Goal: Information Seeking & Learning: Learn about a topic

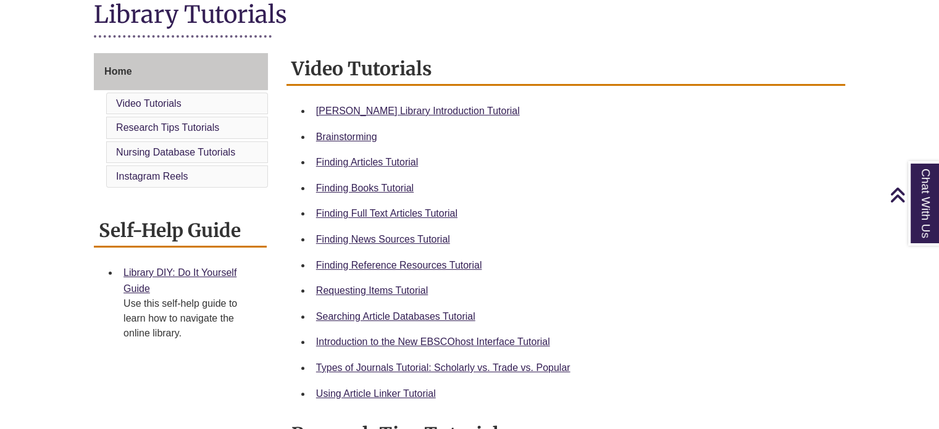
scroll to position [298, 0]
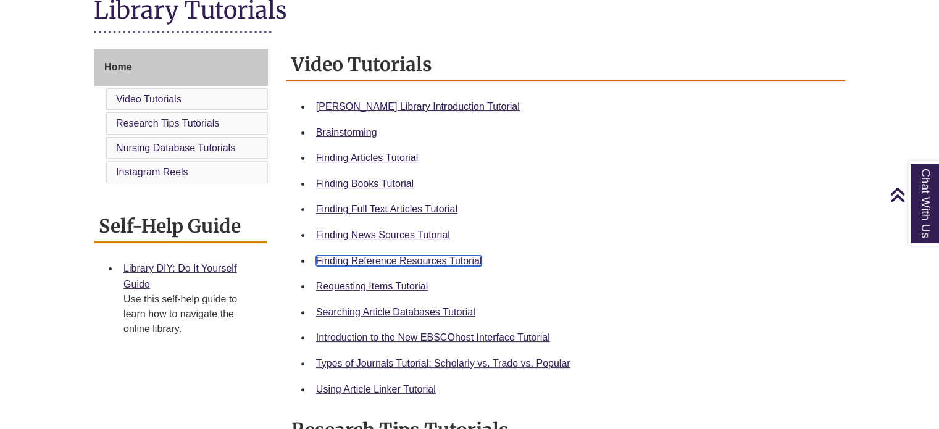
click at [459, 261] on link "Finding Reference Resources Tutorial" at bounding box center [399, 260] width 166 height 10
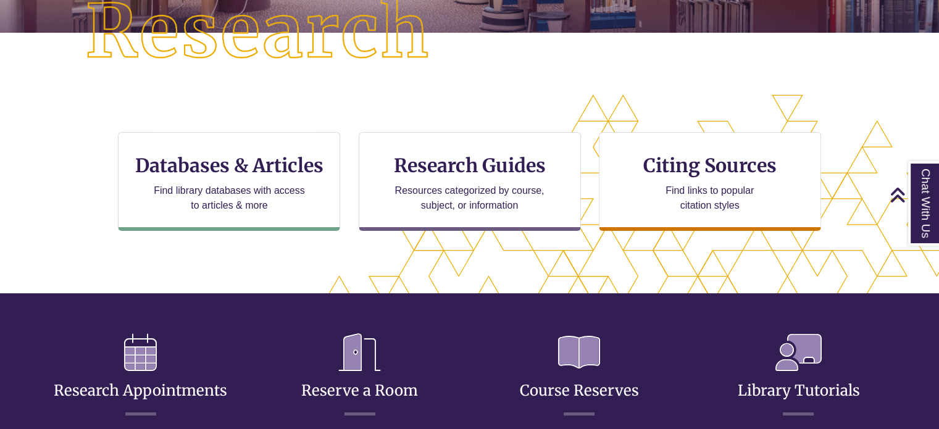
scroll to position [344, 0]
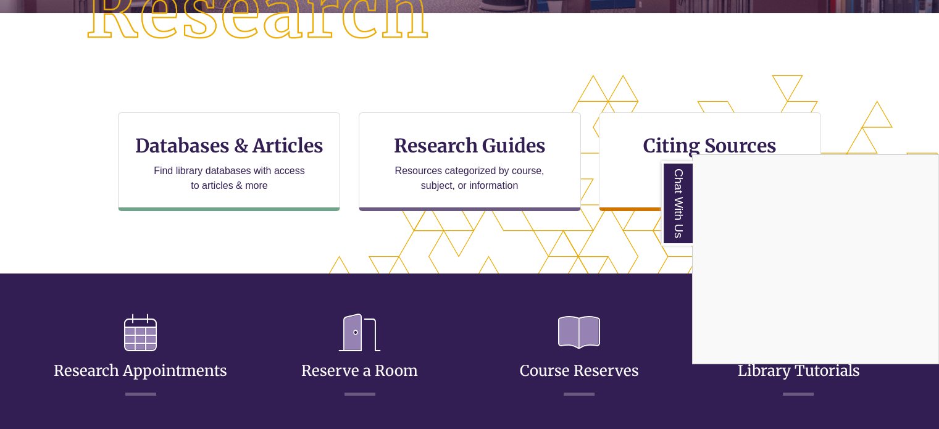
click at [246, 147] on div "Chat With Us" at bounding box center [469, 214] width 939 height 429
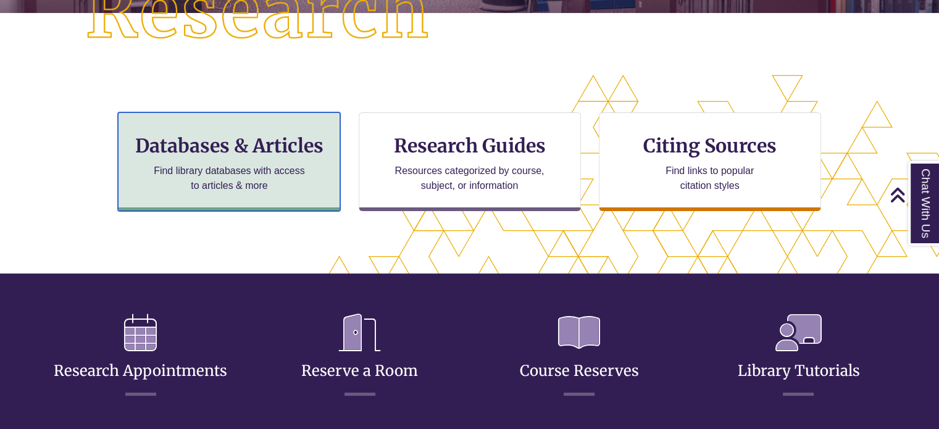
click at [270, 193] on div "Databases & Articles Find library databases with access to articles & more" at bounding box center [229, 161] width 222 height 99
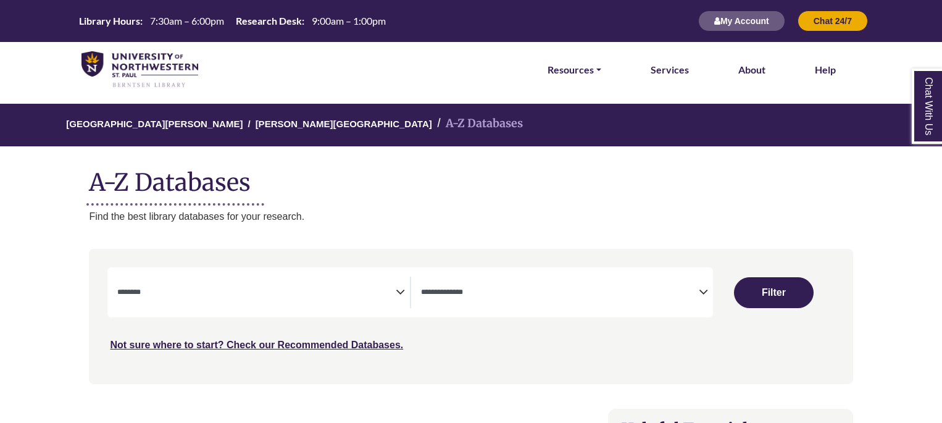
select select "Database Subject Filter"
select select "Database Types Filter"
select select "Database Subject Filter"
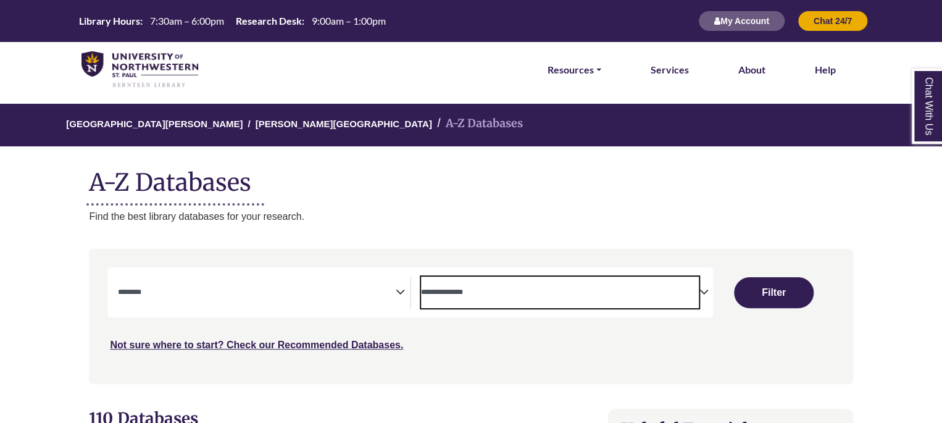
click at [553, 288] on textarea "Search" at bounding box center [560, 293] width 278 height 10
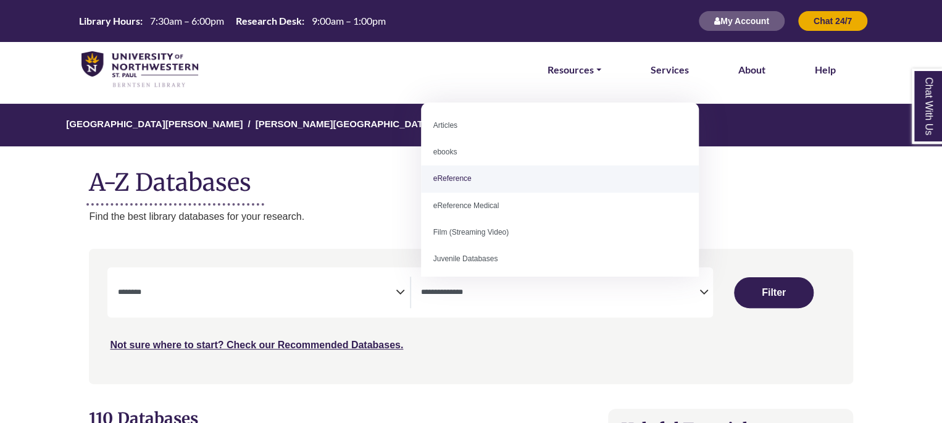
select select "*****"
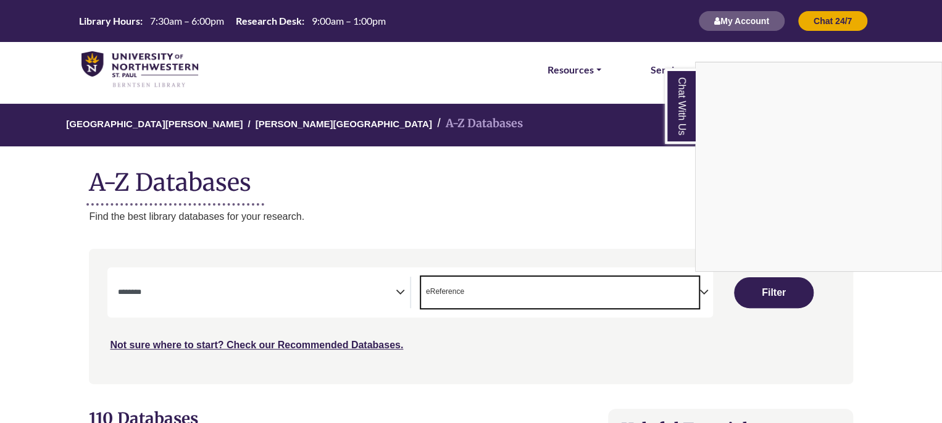
click at [396, 299] on div "Chat With Us" at bounding box center [471, 211] width 942 height 423
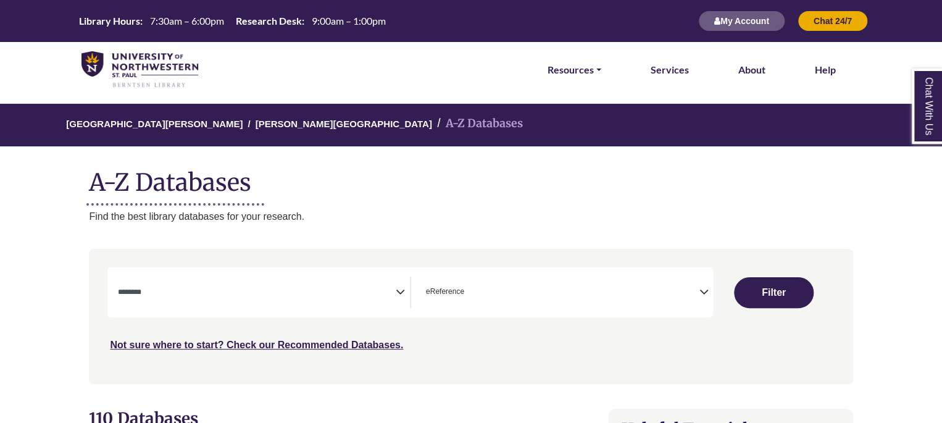
click at [397, 292] on icon "Search filters" at bounding box center [400, 290] width 9 height 19
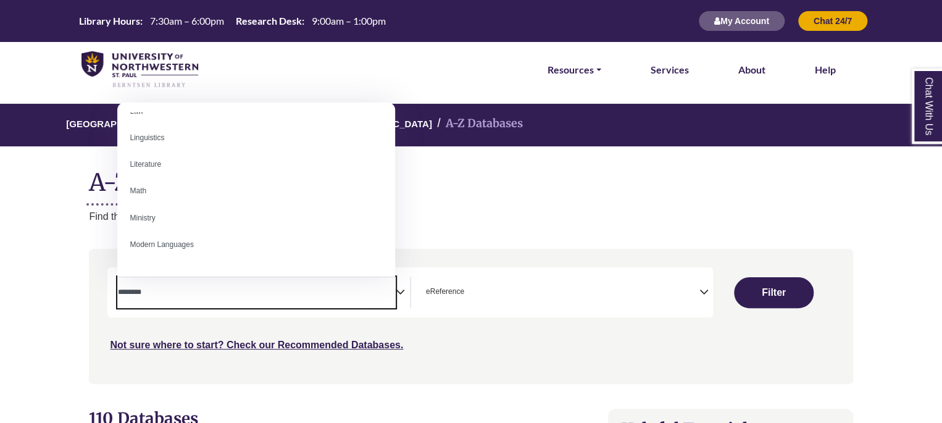
scroll to position [702, 0]
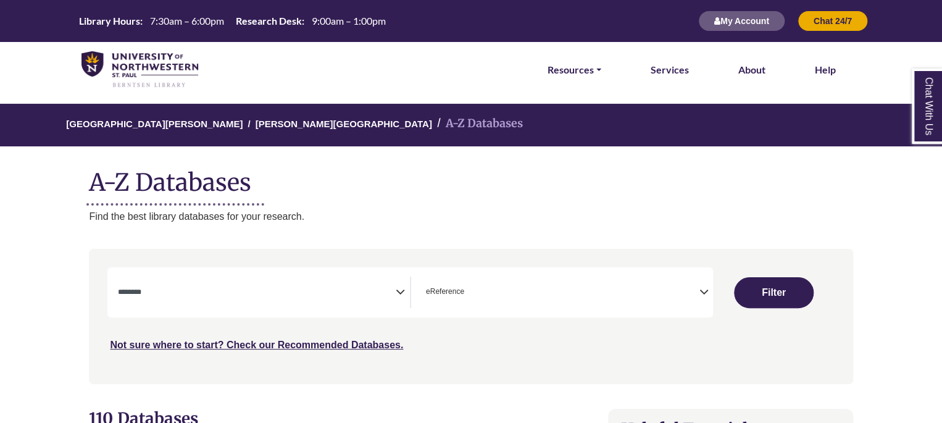
click at [486, 191] on h1 "A-Z Databases" at bounding box center [470, 178] width 763 height 38
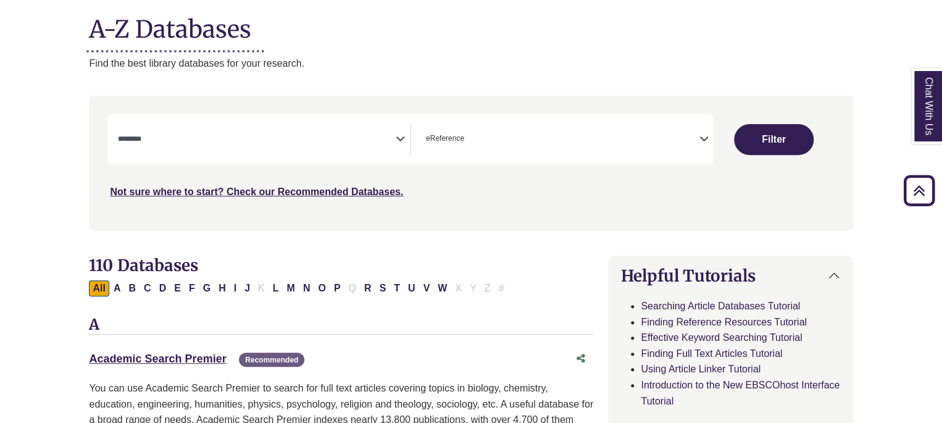
scroll to position [152, 0]
click at [401, 139] on icon "Search filters" at bounding box center [400, 137] width 9 height 19
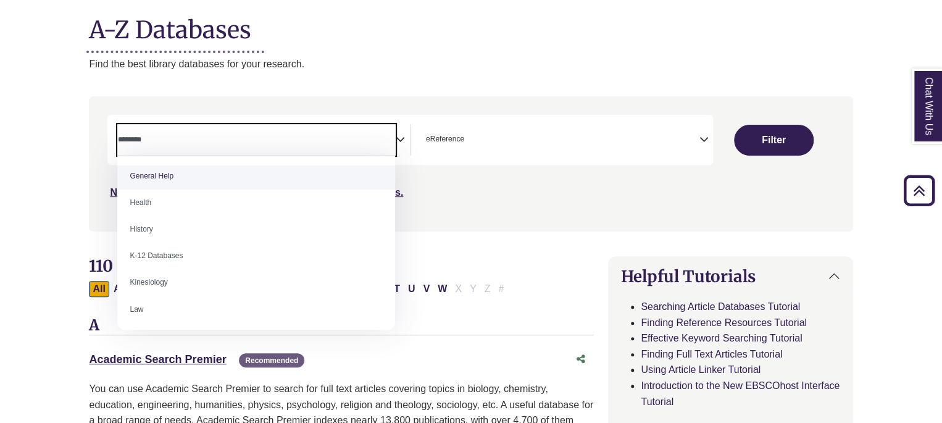
scroll to position [501, 0]
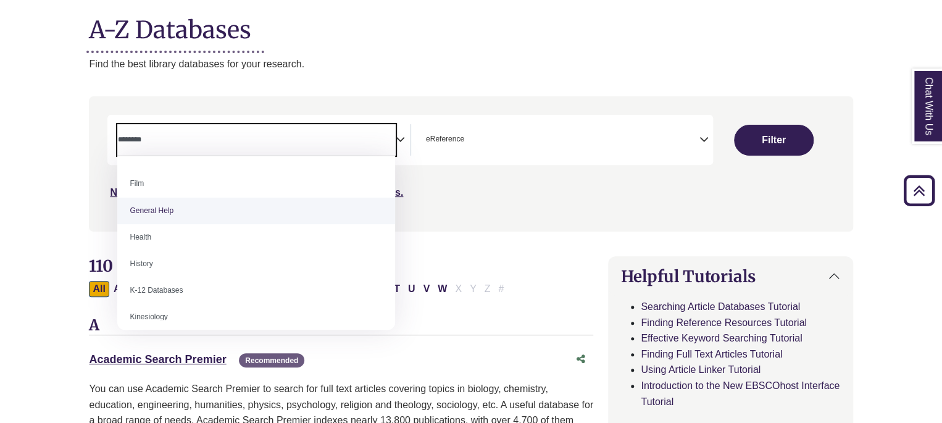
select select "*****"
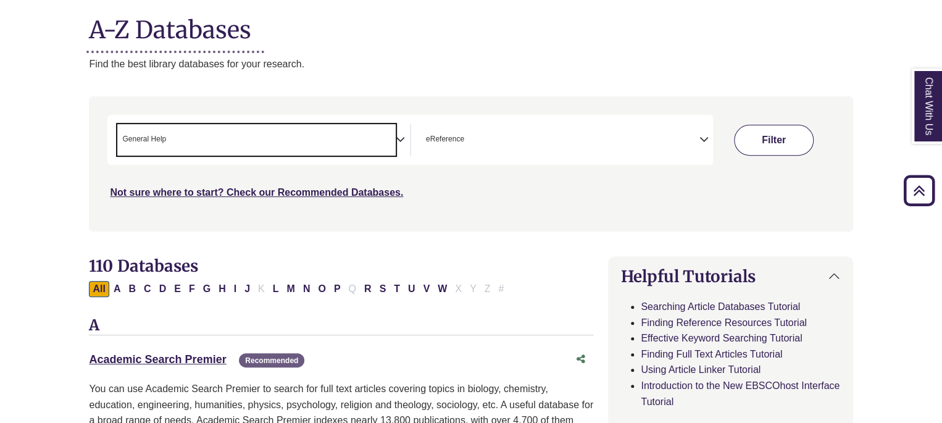
click at [774, 135] on button "Filter" at bounding box center [774, 140] width 80 height 31
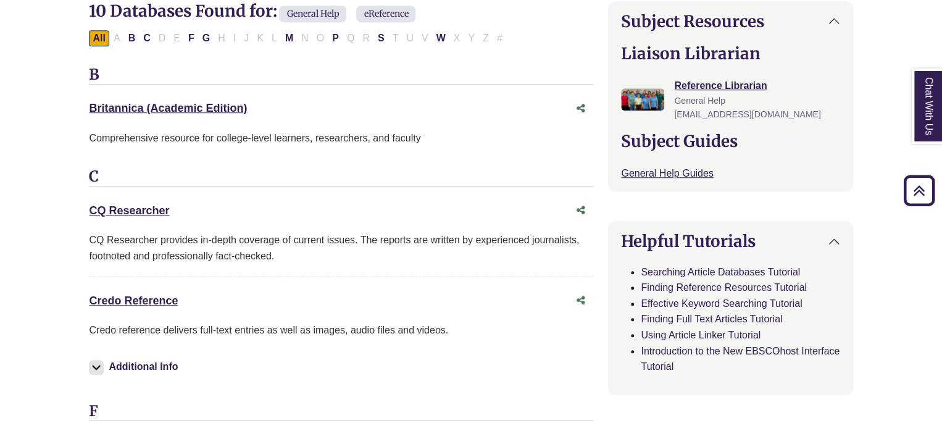
scroll to position [409, 0]
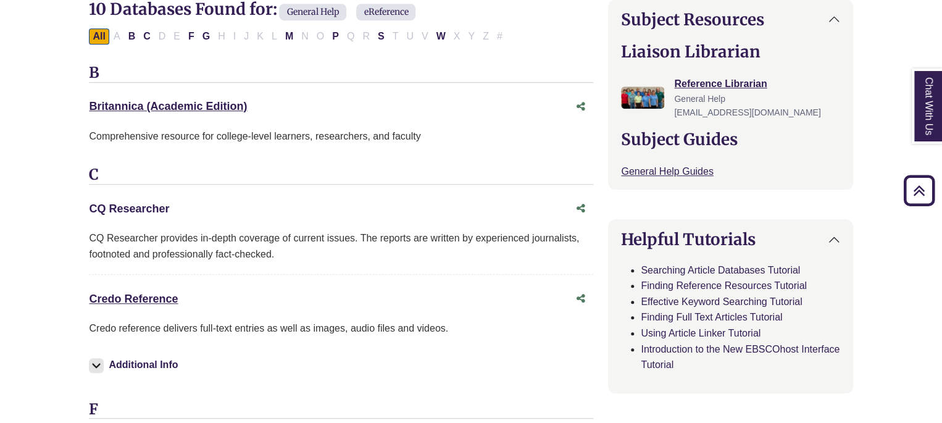
click at [147, 208] on link "CQ Researcher This link opens in a new window" at bounding box center [129, 208] width 80 height 12
click at [160, 297] on link "Credo Reference This link opens in a new window" at bounding box center [133, 299] width 89 height 12
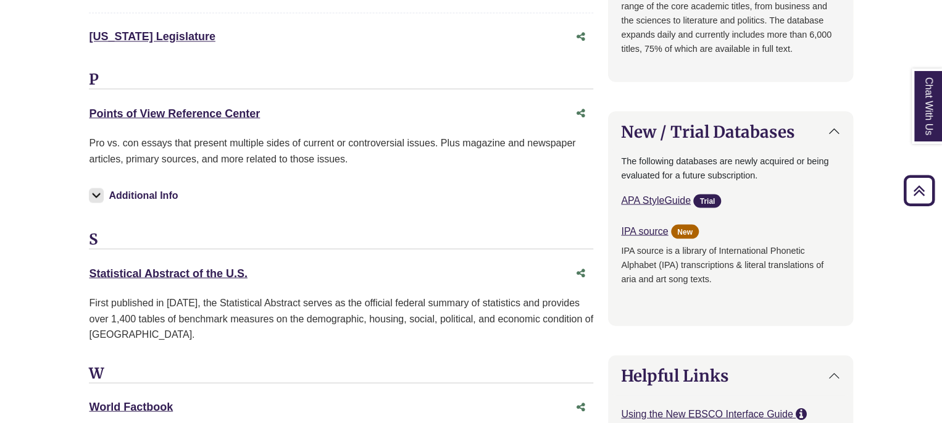
scroll to position [1085, 0]
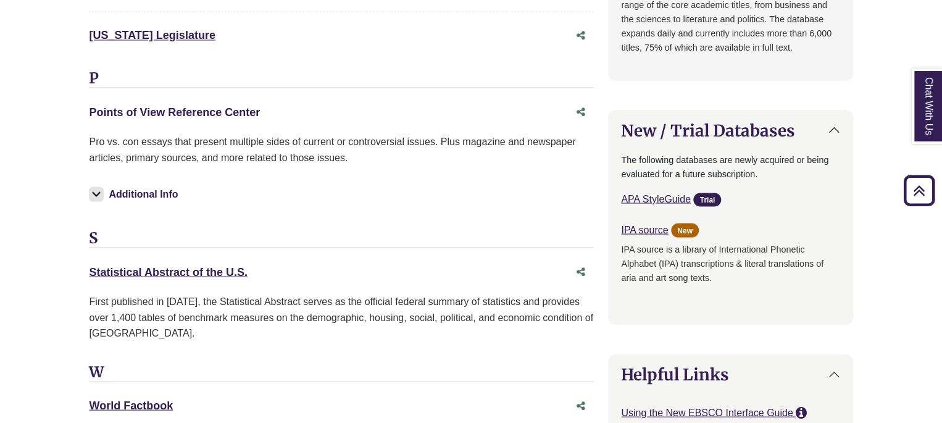
click at [230, 110] on link "Points of View Reference Center This link opens in a new window" at bounding box center [174, 112] width 171 height 12
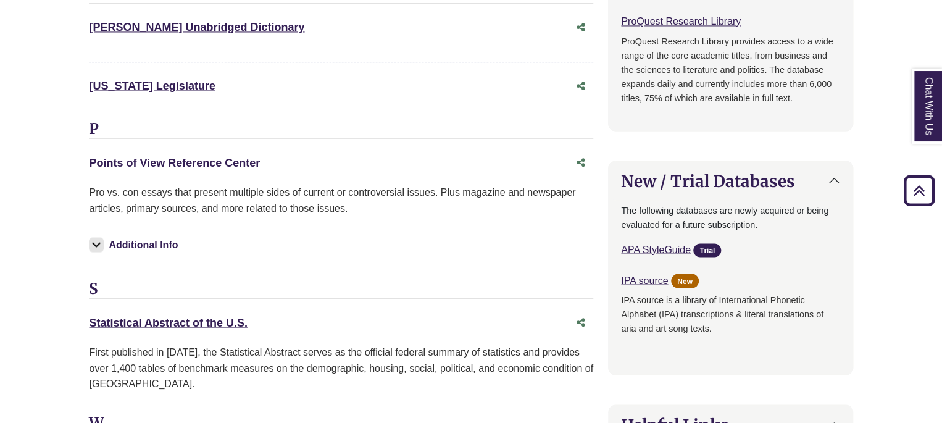
scroll to position [1152, 0]
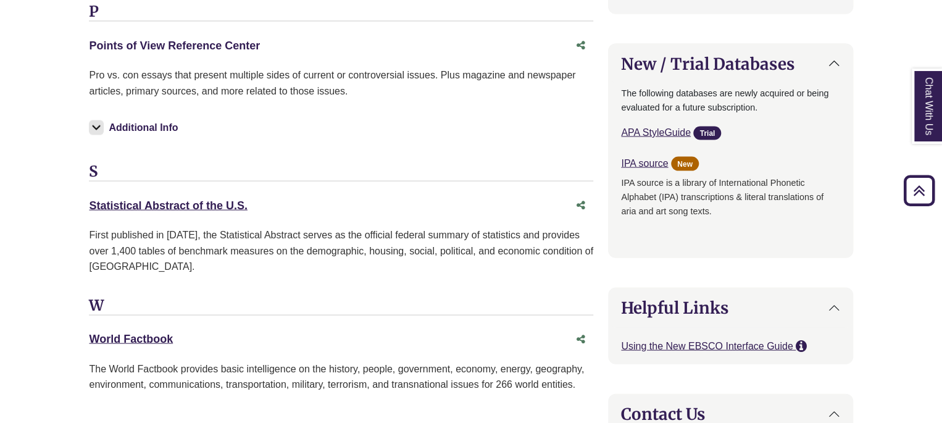
click at [225, 39] on link "Points of View Reference Center This link opens in a new window" at bounding box center [174, 45] width 171 height 12
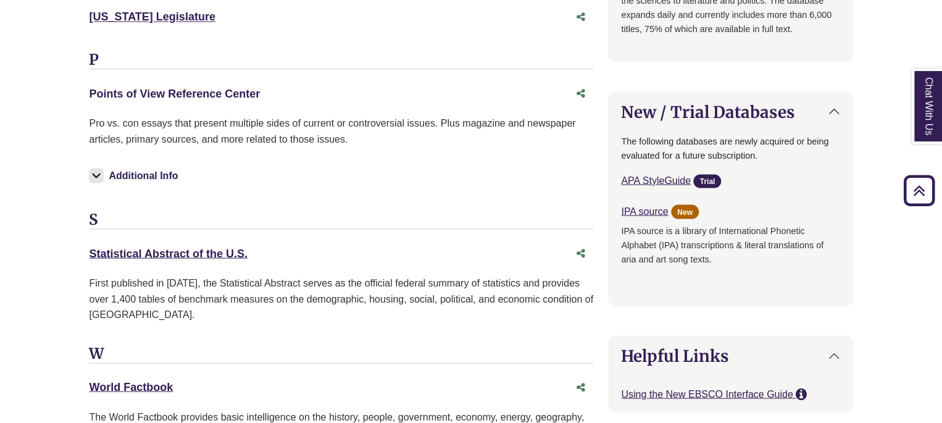
scroll to position [1103, 0]
click at [238, 88] on link "Points of View Reference Center This link opens in a new window" at bounding box center [174, 93] width 171 height 12
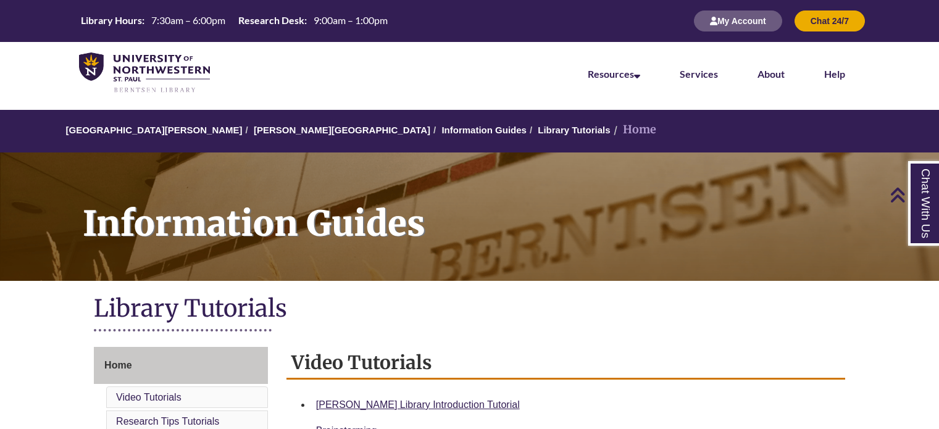
scroll to position [200, 0]
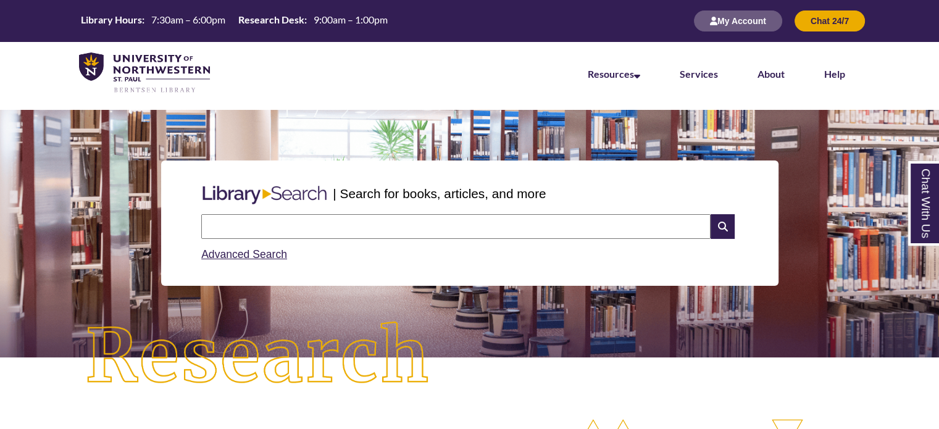
click at [395, 223] on input "text" at bounding box center [455, 226] width 509 height 25
type input "**********"
click at [726, 222] on icon at bounding box center [721, 226] width 23 height 25
